Goal: Transaction & Acquisition: Purchase product/service

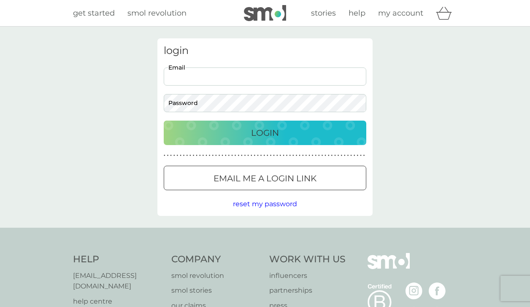
type input "rebeccamarsland@mac.com"
click at [265, 132] on button "Login" at bounding box center [265, 133] width 202 height 24
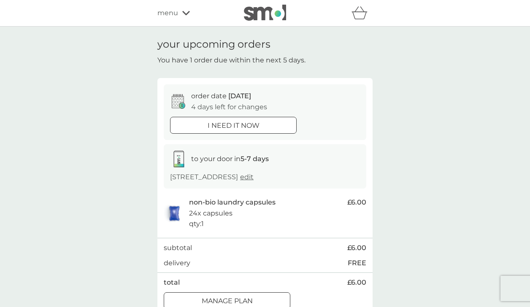
click at [186, 12] on icon at bounding box center [186, 13] width 8 height 5
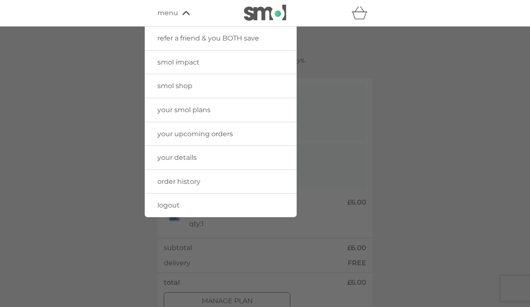
click at [173, 84] on span "smol shop" at bounding box center [174, 86] width 35 height 8
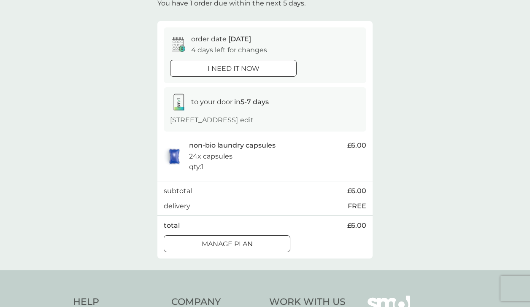
scroll to position [63, 0]
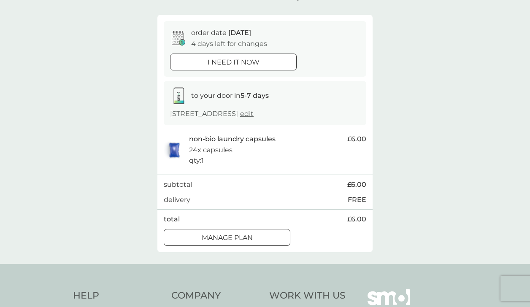
click at [219, 63] on div at bounding box center [233, 62] width 30 height 9
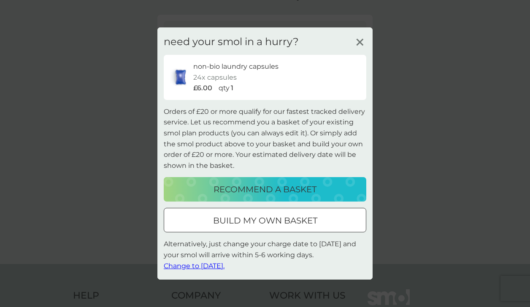
click at [211, 220] on div "build my own basket" at bounding box center [265, 220] width 202 height 13
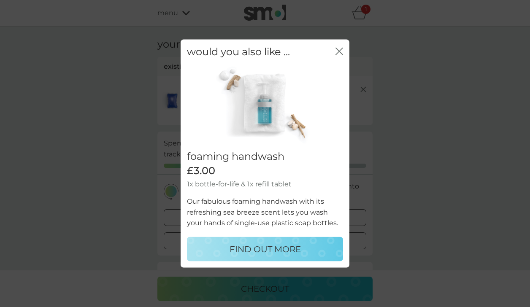
click at [218, 248] on div "FIND OUT MORE" at bounding box center [264, 248] width 139 height 13
select select "119"
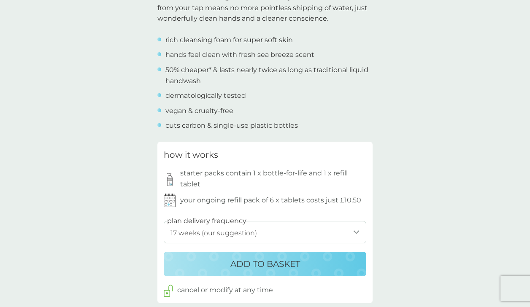
scroll to position [312, 0]
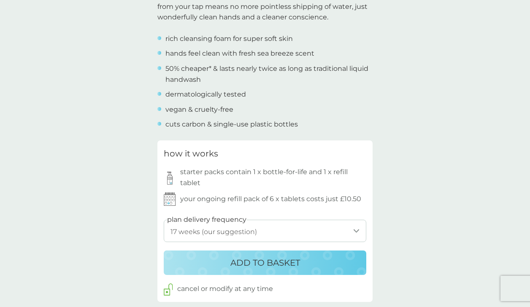
click at [216, 259] on div "ADD TO BASKET" at bounding box center [265, 262] width 186 height 13
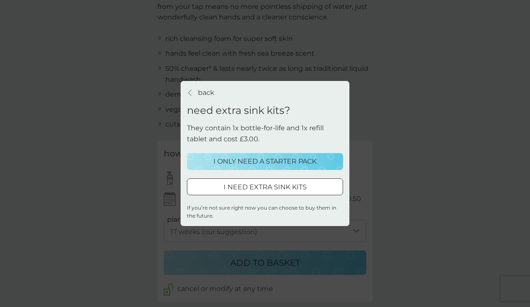
click at [267, 160] on p "I ONLY NEED A STARTER PACK" at bounding box center [264, 161] width 103 height 11
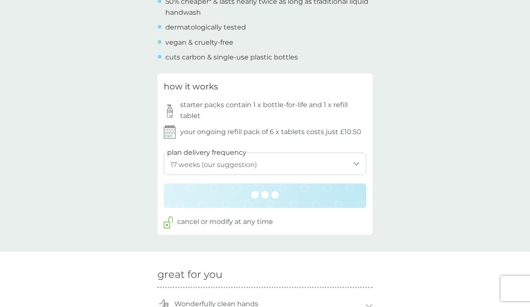
scroll to position [386, 0]
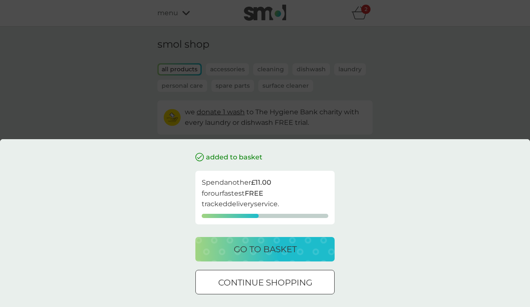
click at [296, 283] on p "continue shopping" at bounding box center [265, 282] width 94 height 13
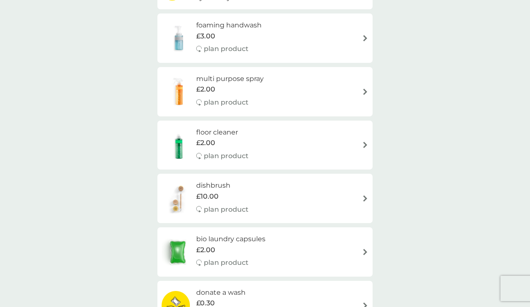
scroll to position [207, 0]
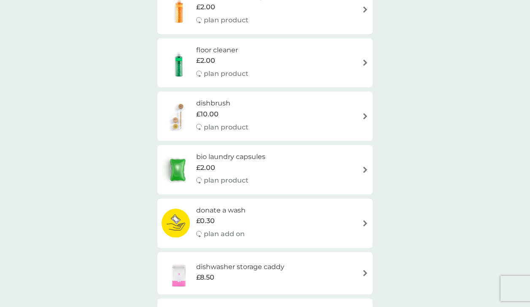
click at [366, 113] on img at bounding box center [365, 116] width 6 height 6
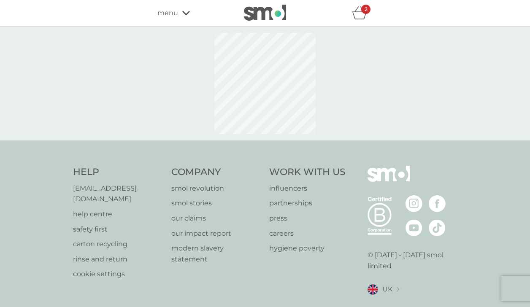
select select "245"
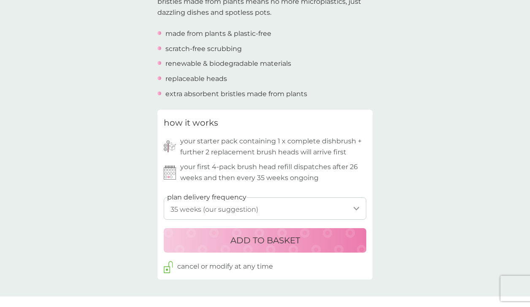
scroll to position [313, 0]
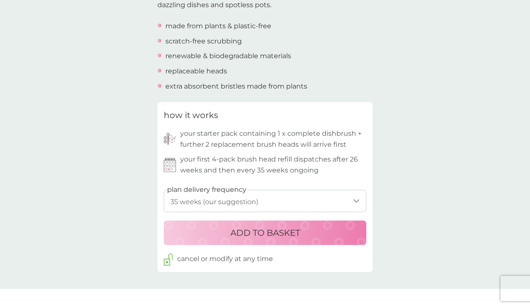
click at [267, 234] on p "ADD TO BASKET" at bounding box center [265, 232] width 70 height 13
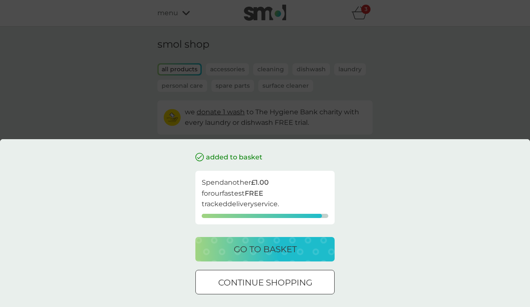
click at [260, 249] on p "go to basket" at bounding box center [265, 248] width 63 height 13
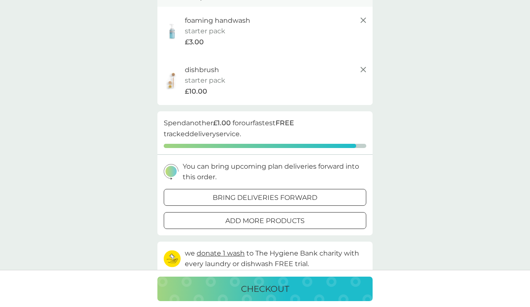
scroll to position [166, 0]
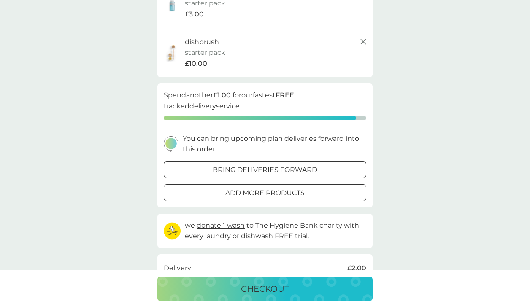
click at [303, 167] on p "bring deliveries forward" at bounding box center [265, 169] width 105 height 11
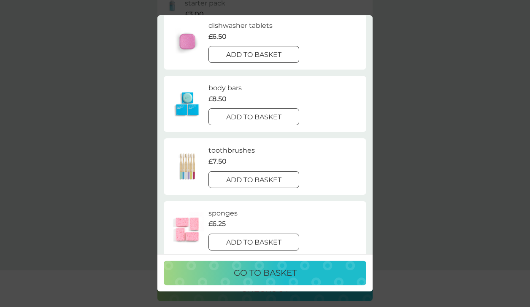
scroll to position [92, 0]
click at [269, 120] on p "add to basket" at bounding box center [253, 118] width 55 height 11
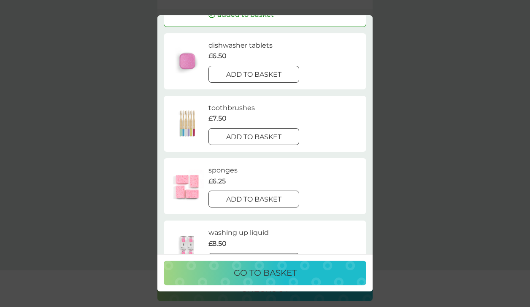
scroll to position [68, 0]
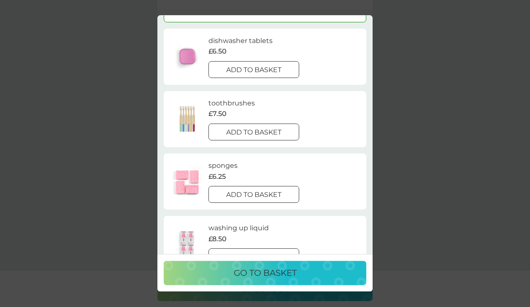
click at [266, 133] on div at bounding box center [253, 132] width 30 height 9
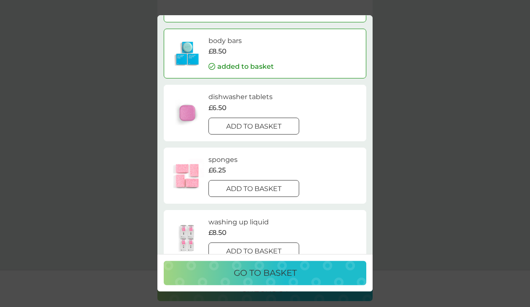
click at [237, 269] on p "go to basket" at bounding box center [265, 273] width 63 height 13
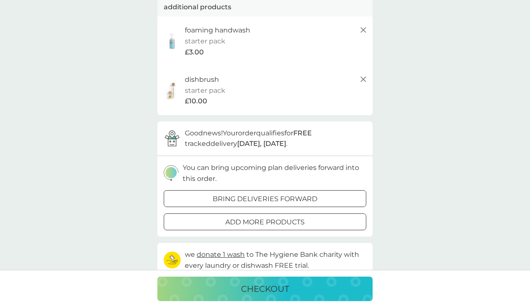
scroll to position [228, 0]
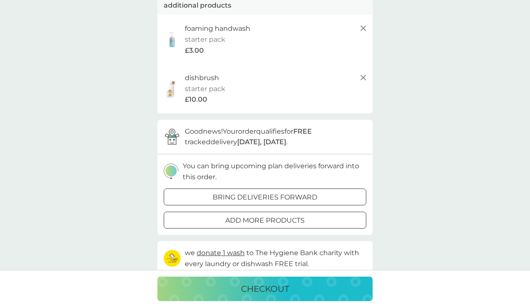
click at [245, 284] on p "checkout" at bounding box center [265, 288] width 48 height 13
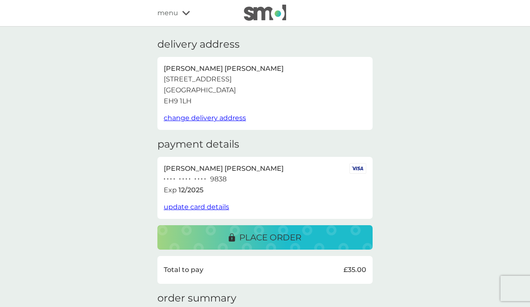
click at [268, 235] on p "place order" at bounding box center [270, 237] width 62 height 13
